Goal: Task Accomplishment & Management: Manage account settings

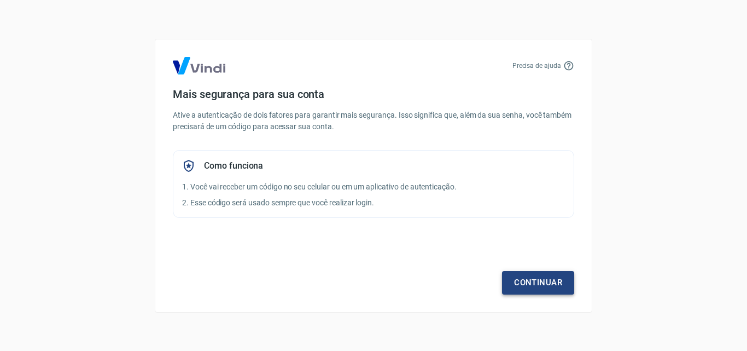
click at [539, 279] on link "Continuar" at bounding box center [538, 282] width 72 height 23
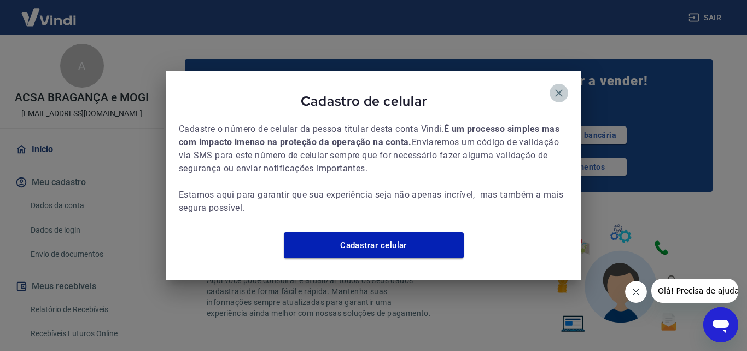
click at [560, 86] on icon "button" at bounding box center [558, 92] width 13 height 13
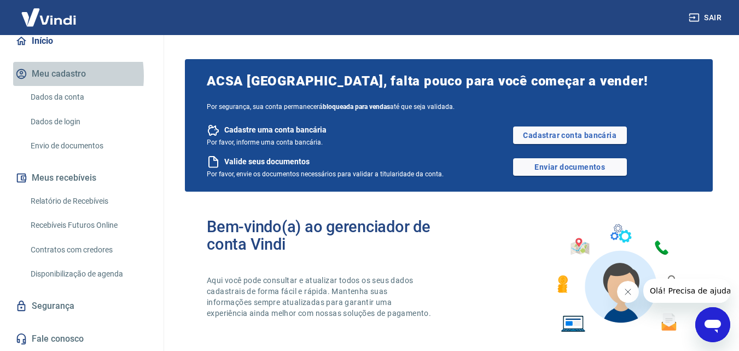
click at [36, 76] on button "Meu cadastro" at bounding box center [81, 74] width 137 height 24
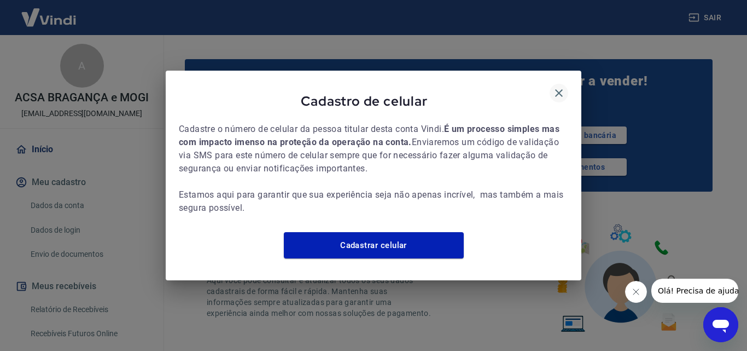
click at [558, 89] on icon "button" at bounding box center [559, 93] width 8 height 8
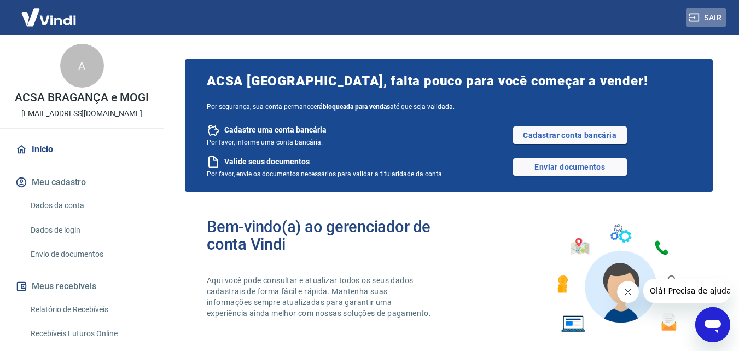
click at [703, 17] on button "Sair" at bounding box center [705, 18] width 39 height 20
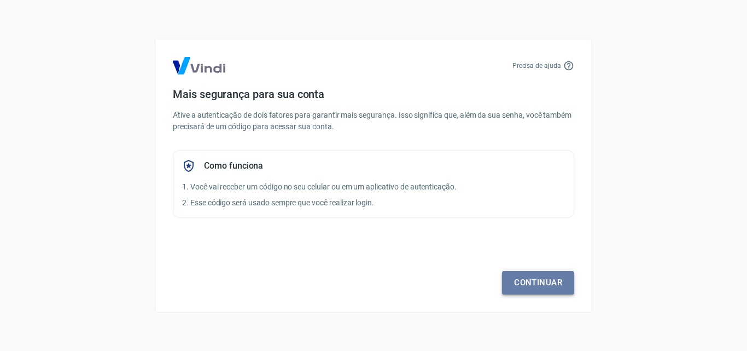
click at [532, 286] on link "Continuar" at bounding box center [538, 282] width 72 height 23
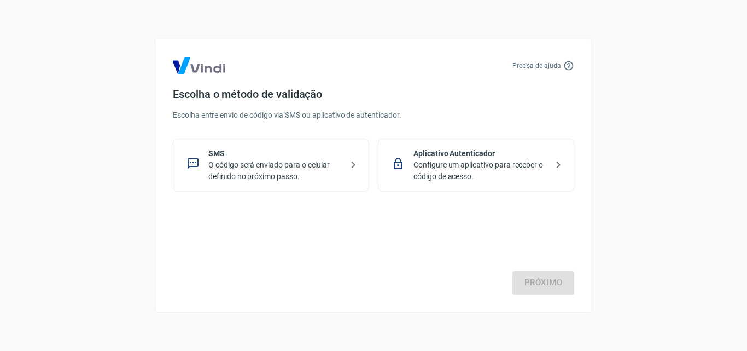
click at [271, 167] on p "O código será enviado para o celular definido no próximo passo." at bounding box center [275, 170] width 134 height 23
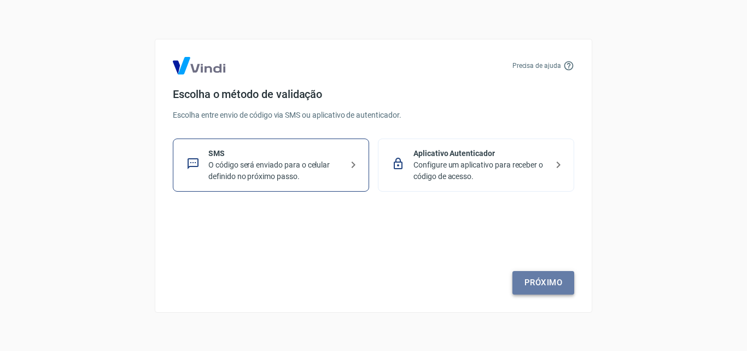
click at [546, 293] on link "Próximo" at bounding box center [544, 282] width 62 height 23
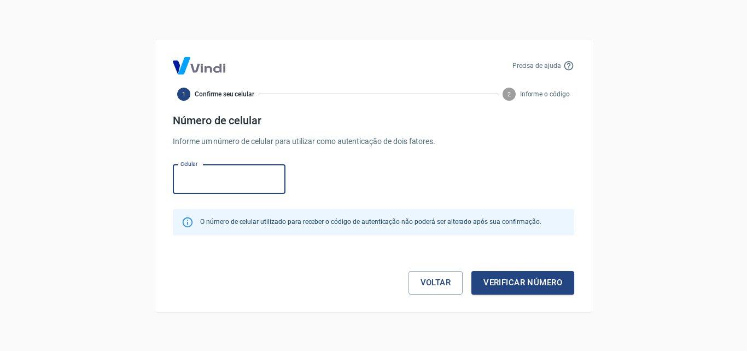
click at [221, 180] on input "Celular" at bounding box center [229, 179] width 113 height 29
type input "(11) 98718-0991"
click at [536, 287] on button "Verificar número" at bounding box center [523, 282] width 103 height 23
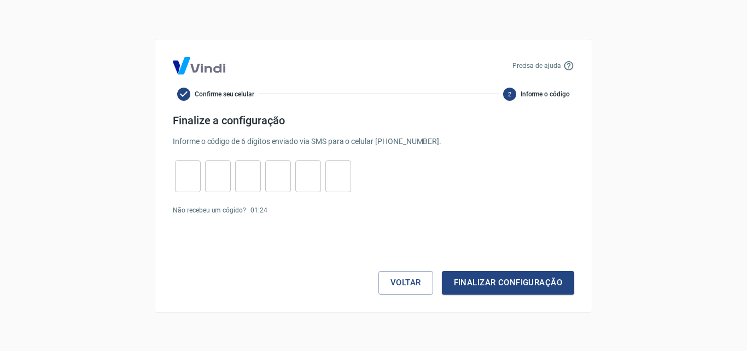
click at [187, 182] on input "tel" at bounding box center [188, 176] width 26 height 24
type input "4"
type input "1"
type input "2"
type input "9"
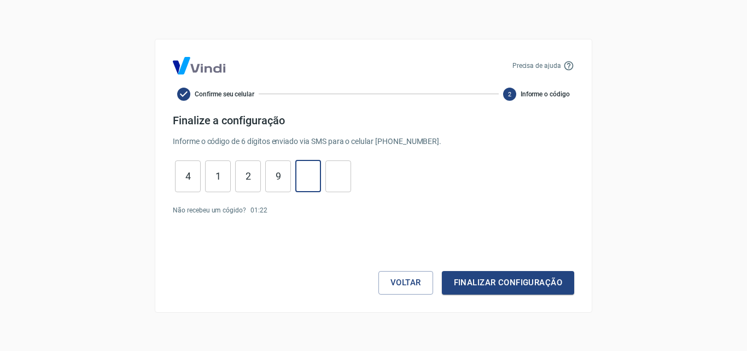
type input "6"
type input "7"
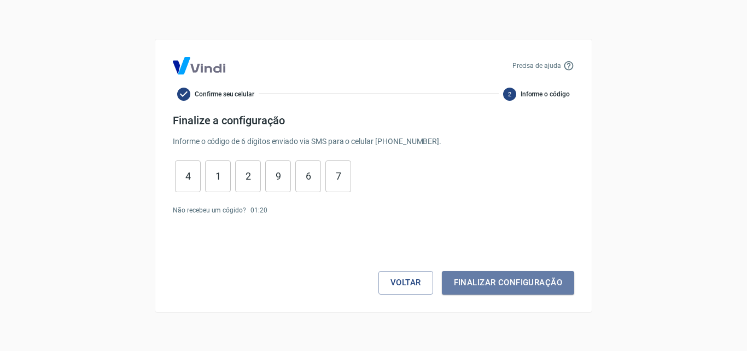
click at [491, 289] on button "Finalizar configuração" at bounding box center [508, 282] width 132 height 23
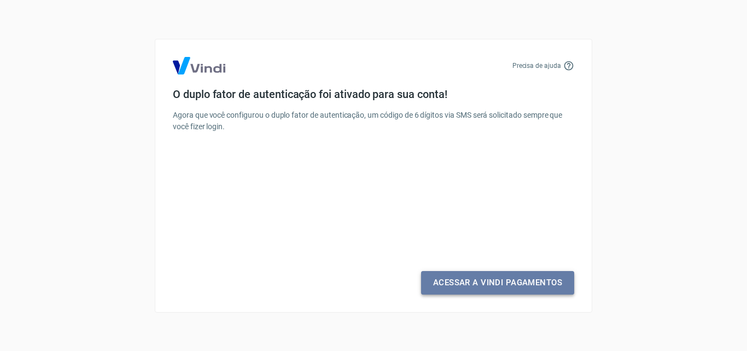
click at [517, 286] on link "Acessar a Vindi Pagamentos" at bounding box center [497, 282] width 153 height 23
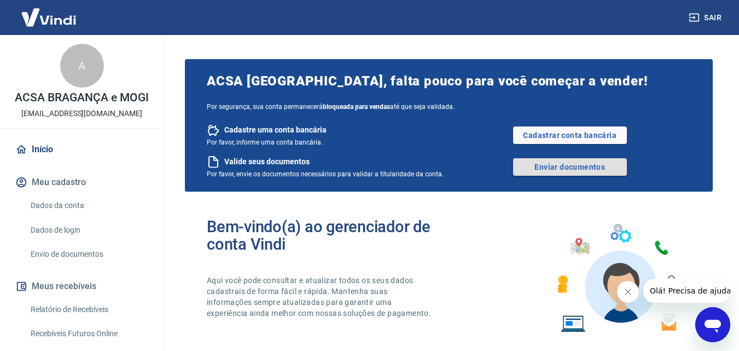
click at [533, 166] on link "Enviar documentos" at bounding box center [570, 167] width 114 height 18
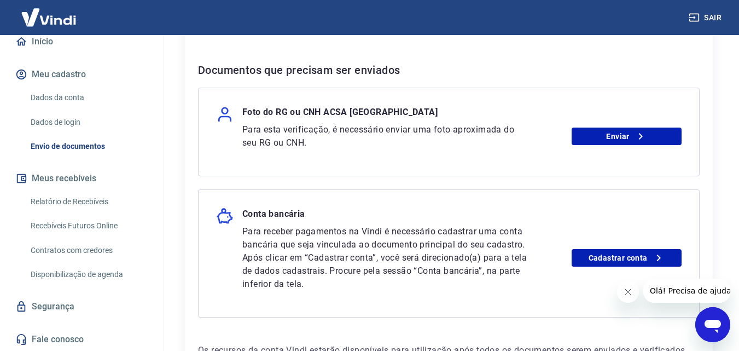
scroll to position [108, 0]
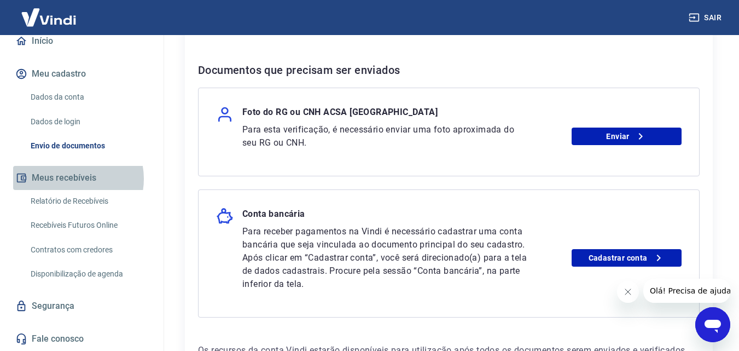
click at [74, 178] on button "Meus recebíveis" at bounding box center [81, 178] width 137 height 24
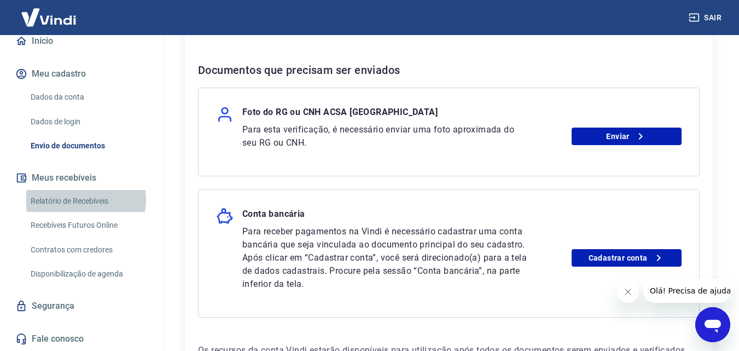
click at [85, 200] on link "Relatório de Recebíveis" at bounding box center [88, 201] width 124 height 22
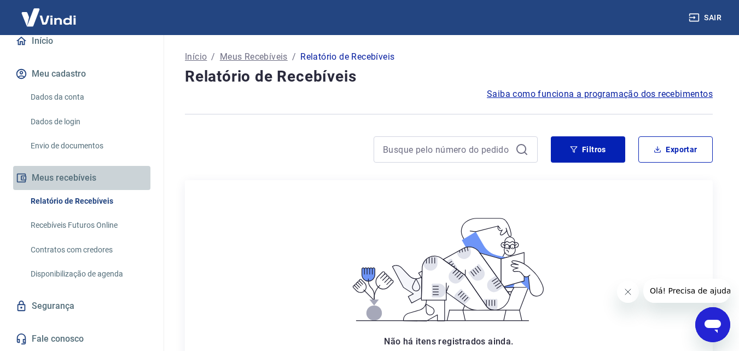
click at [82, 179] on button "Meus recebíveis" at bounding box center [81, 178] width 137 height 24
click at [74, 172] on button "Meus recebíveis" at bounding box center [81, 178] width 137 height 24
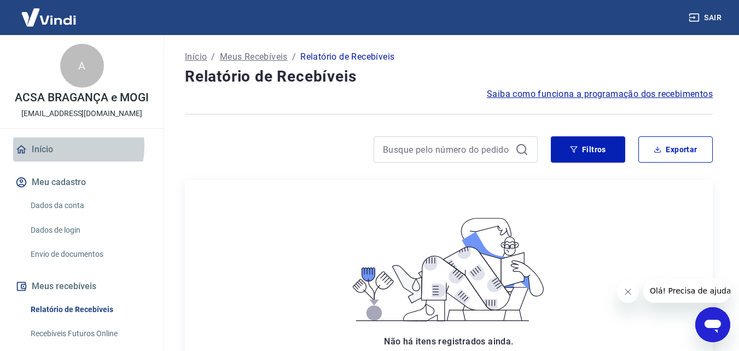
click at [52, 145] on link "Início" at bounding box center [81, 149] width 137 height 24
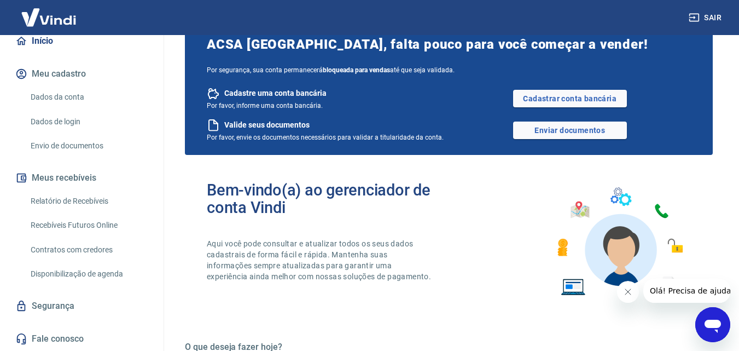
scroll to position [109, 0]
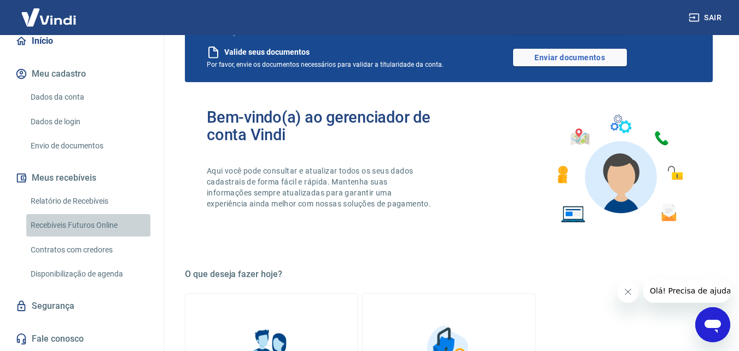
click at [103, 226] on link "Recebíveis Futuros Online" at bounding box center [88, 225] width 124 height 22
